Goal: Check status

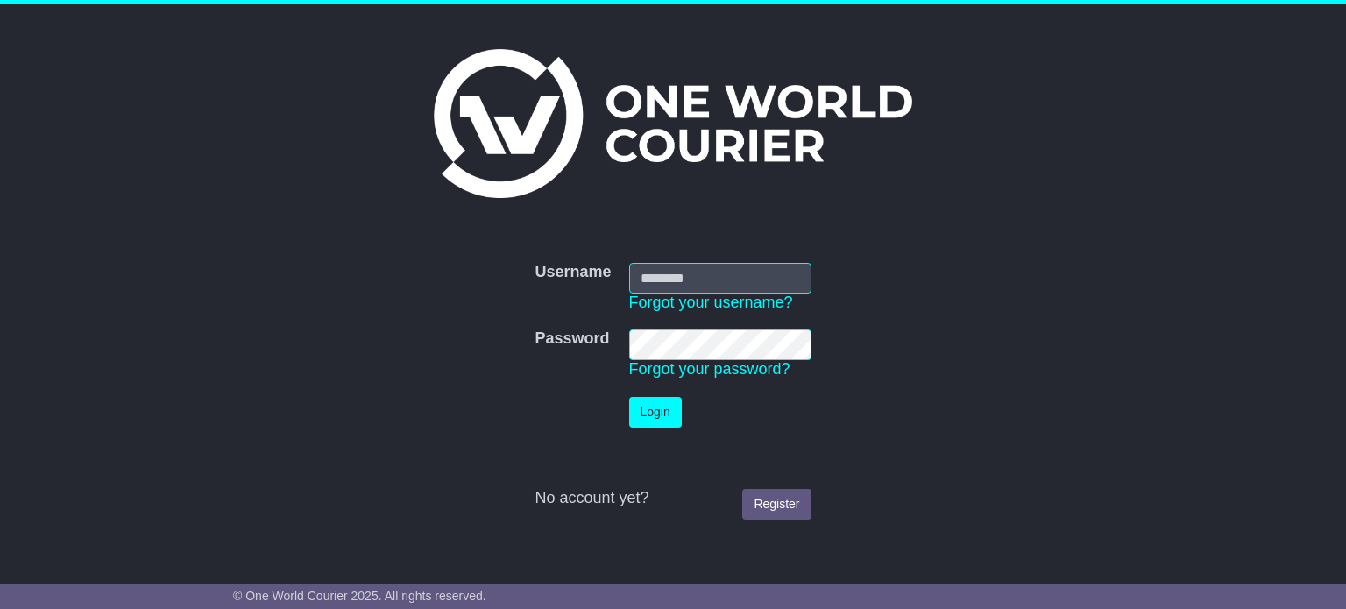
type input "**********"
click at [666, 413] on button "Login" at bounding box center [655, 412] width 53 height 31
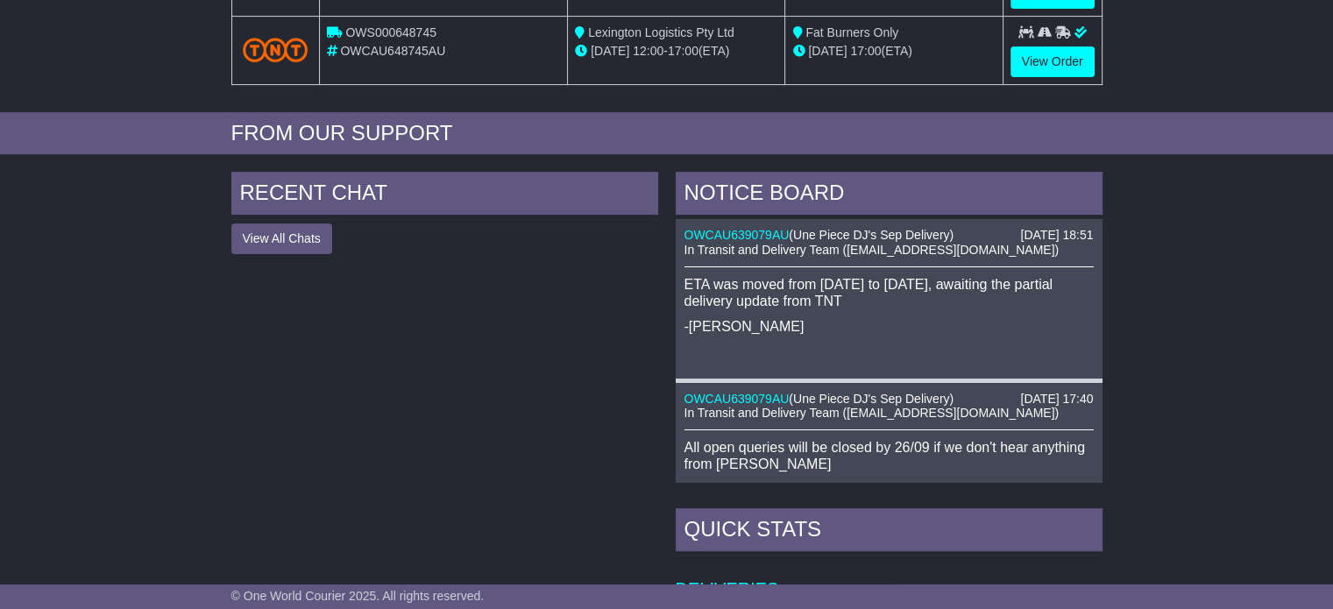
scroll to position [613, 0]
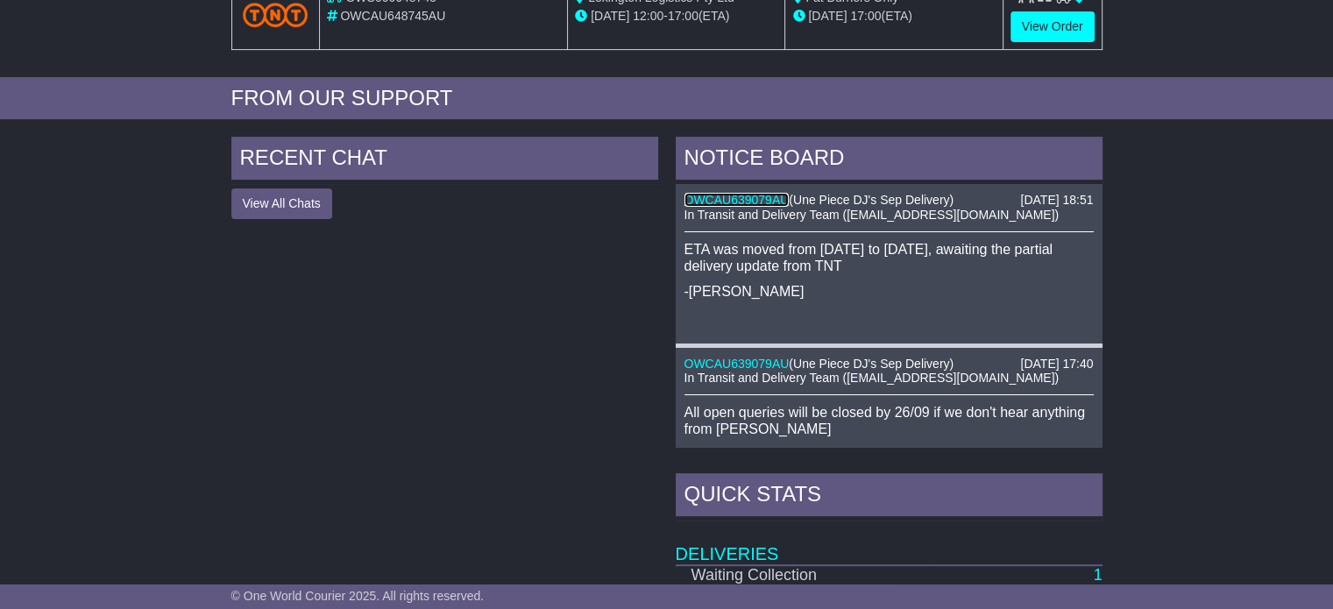
click at [743, 201] on link "OWCAU639079AU" at bounding box center [736, 200] width 105 height 14
